Goal: Transaction & Acquisition: Purchase product/service

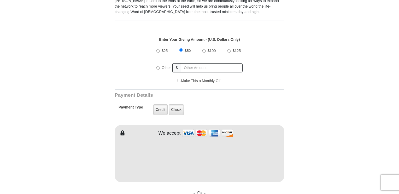
scroll to position [177, 0]
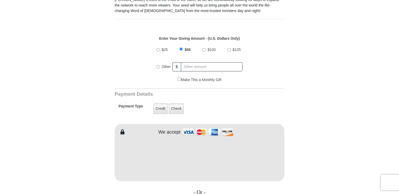
click at [204, 48] on input "$100" at bounding box center [203, 49] width 3 height 3
radio input "true"
click at [162, 103] on label "Credit" at bounding box center [160, 108] width 14 height 11
click at [0, 0] on input "Credit" at bounding box center [0, 0] width 0 height 0
type input "[PERSON_NAME]"
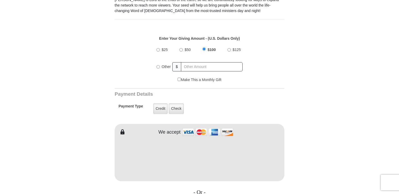
type input "[PERSON_NAME]"
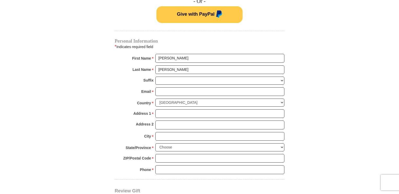
scroll to position [368, 0]
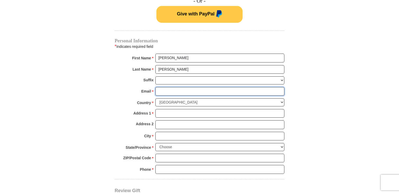
click at [170, 87] on input "Email *" at bounding box center [219, 91] width 129 height 9
type input "[EMAIL_ADDRESS][DOMAIN_NAME]"
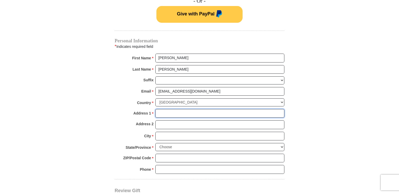
type input "[STREET_ADDRESS]"
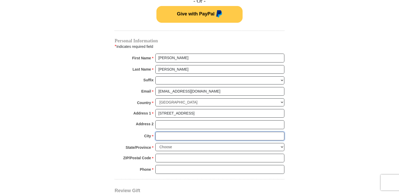
type input "[PERSON_NAME]"
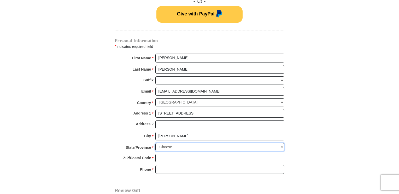
select select "LA"
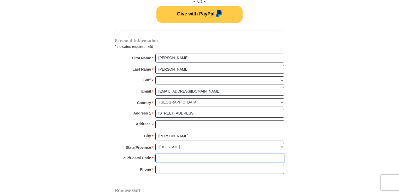
type input "70785"
type input "2255329145"
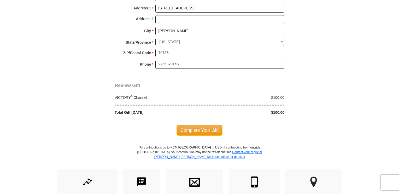
scroll to position [475, 0]
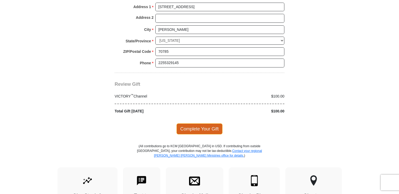
click at [200, 123] on span "Complete Your Gift" at bounding box center [199, 128] width 46 height 11
